Goal: Find contact information: Find contact information

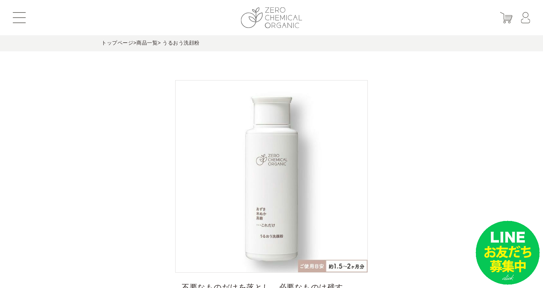
click at [270, 19] on img at bounding box center [271, 17] width 61 height 21
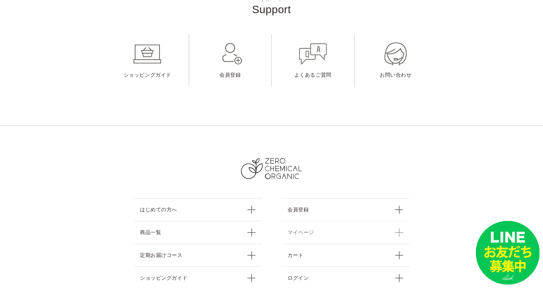
scroll to position [2799, 0]
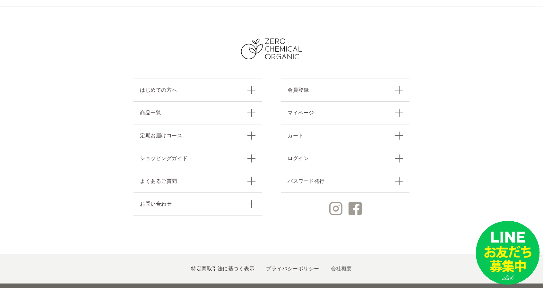
click at [335, 266] on link "会社概要" at bounding box center [341, 268] width 21 height 5
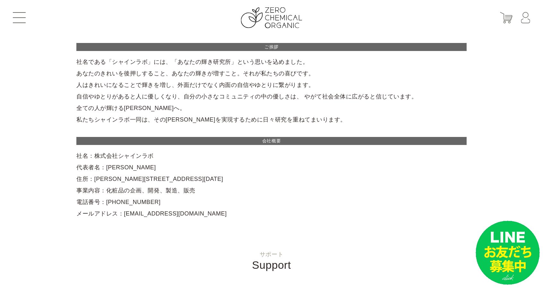
drag, startPoint x: 94, startPoint y: 154, endPoint x: 153, endPoint y: 150, distance: 59.5
click at [153, 150] on div "ご挨拶 社名である「シャインラボ」には、「あなたの輝き研究所」という思いを込めました。 あなたのきれいを後押しすること、あなたの輝きが増すこと。それが私たちの…" at bounding box center [271, 131] width 390 height 176
copy div "株式会社シャインラボ"
